Goal: Browse casually: Explore the website without a specific task or goal

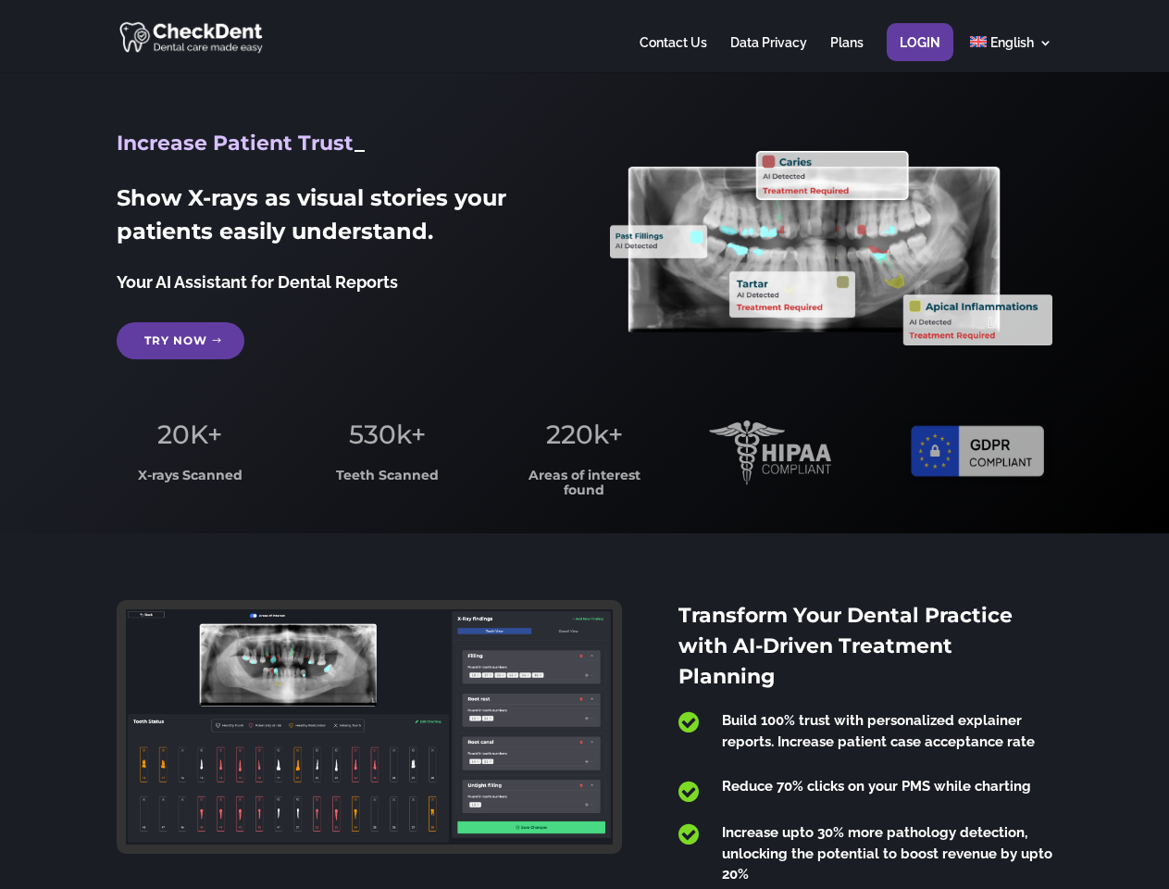
click at [584, 444] on span "220k+" at bounding box center [584, 433] width 77 height 31
click at [584, 36] on div at bounding box center [584, 36] width 935 height 72
click at [584, 444] on span "220k+" at bounding box center [584, 433] width 77 height 31
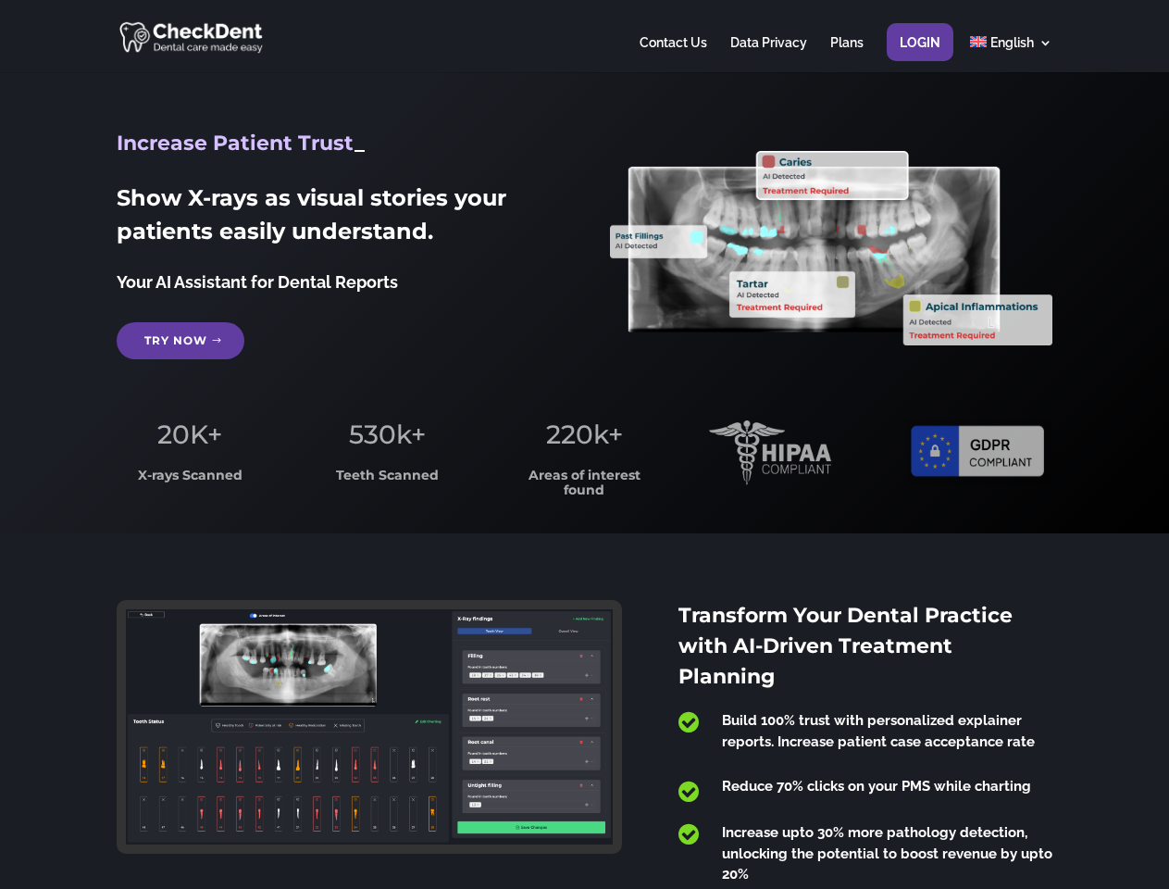
click at [584, 36] on div at bounding box center [584, 36] width 935 height 72
